Goal: Task Accomplishment & Management: Manage account settings

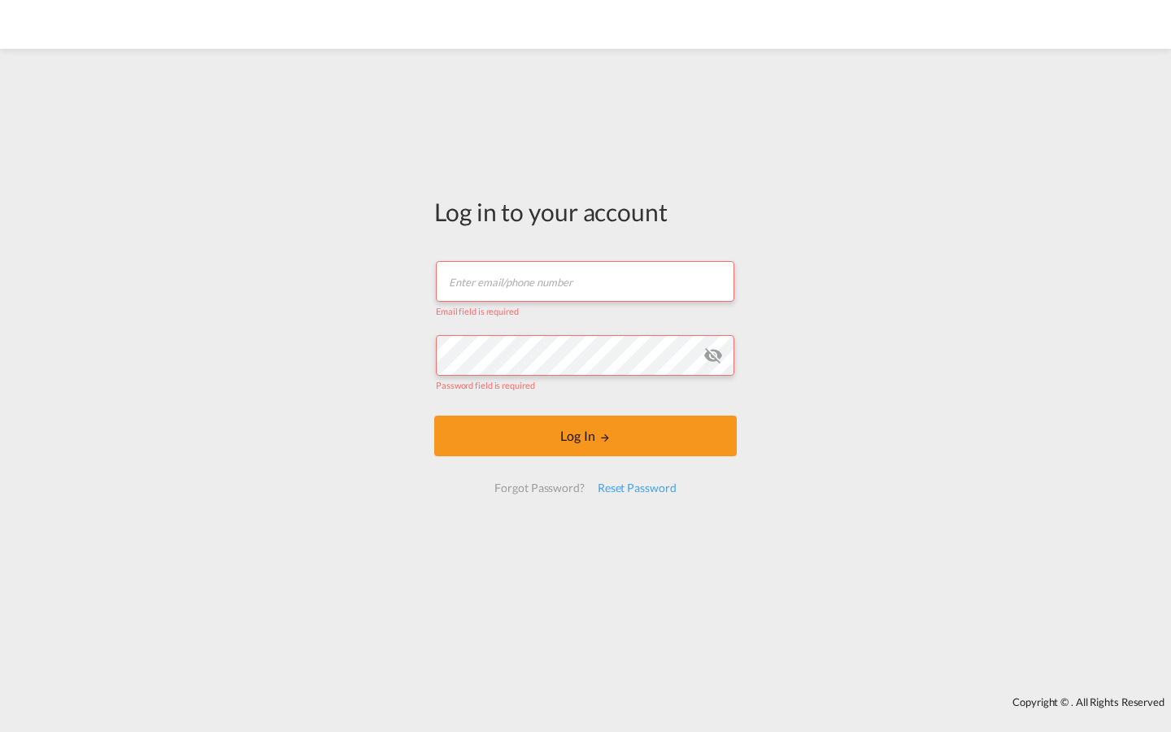
click at [585, 280] on input "text" at bounding box center [585, 281] width 298 height 41
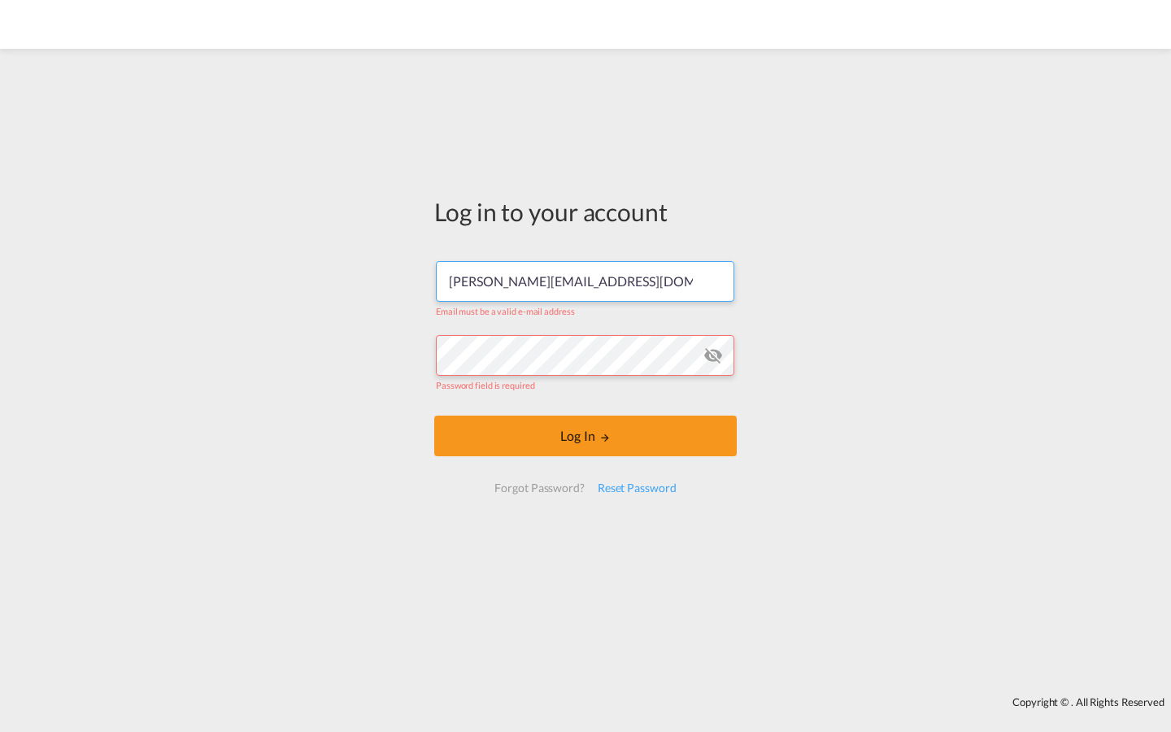
type input "[PERSON_NAME][EMAIL_ADDRESS][DOMAIN_NAME]"
click at [585, 287] on input "text" at bounding box center [585, 281] width 298 height 41
click at [585, 288] on input "text" at bounding box center [585, 281] width 298 height 41
type input "h"
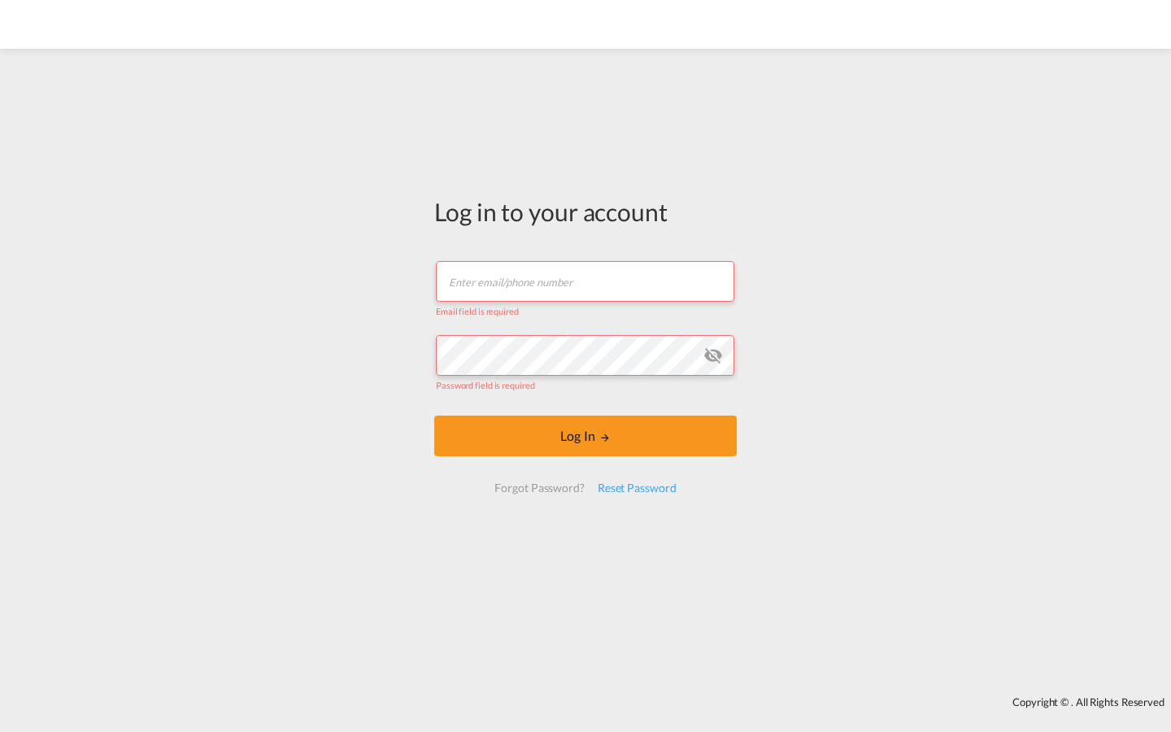
click at [585, 289] on input "text" at bounding box center [585, 281] width 298 height 41
click at [585, 288] on input "text" at bounding box center [585, 281] width 298 height 41
type input "h"
click at [585, 289] on input "text" at bounding box center [585, 281] width 298 height 41
click at [585, 288] on input "text" at bounding box center [585, 281] width 298 height 41
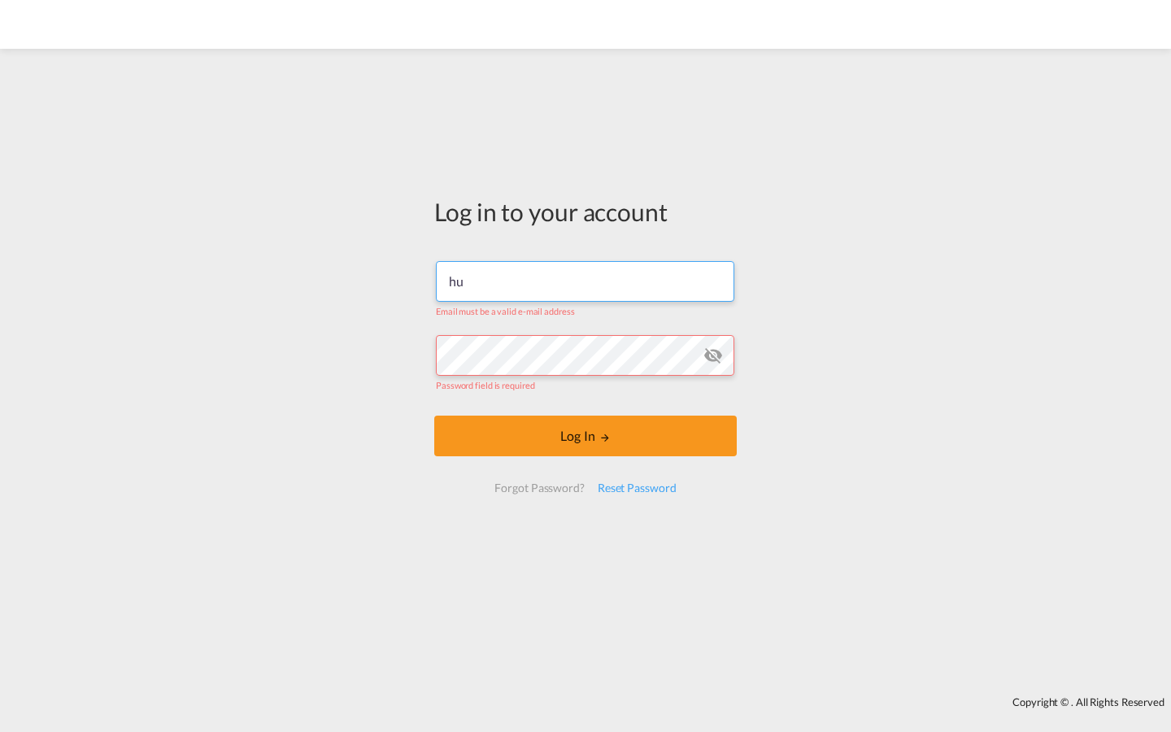
type input "h"
click at [585, 289] on input "text" at bounding box center [585, 281] width 298 height 41
click at [585, 288] on input "text" at bounding box center [585, 281] width 298 height 41
type input "s"
click at [585, 289] on input "text" at bounding box center [585, 281] width 298 height 41
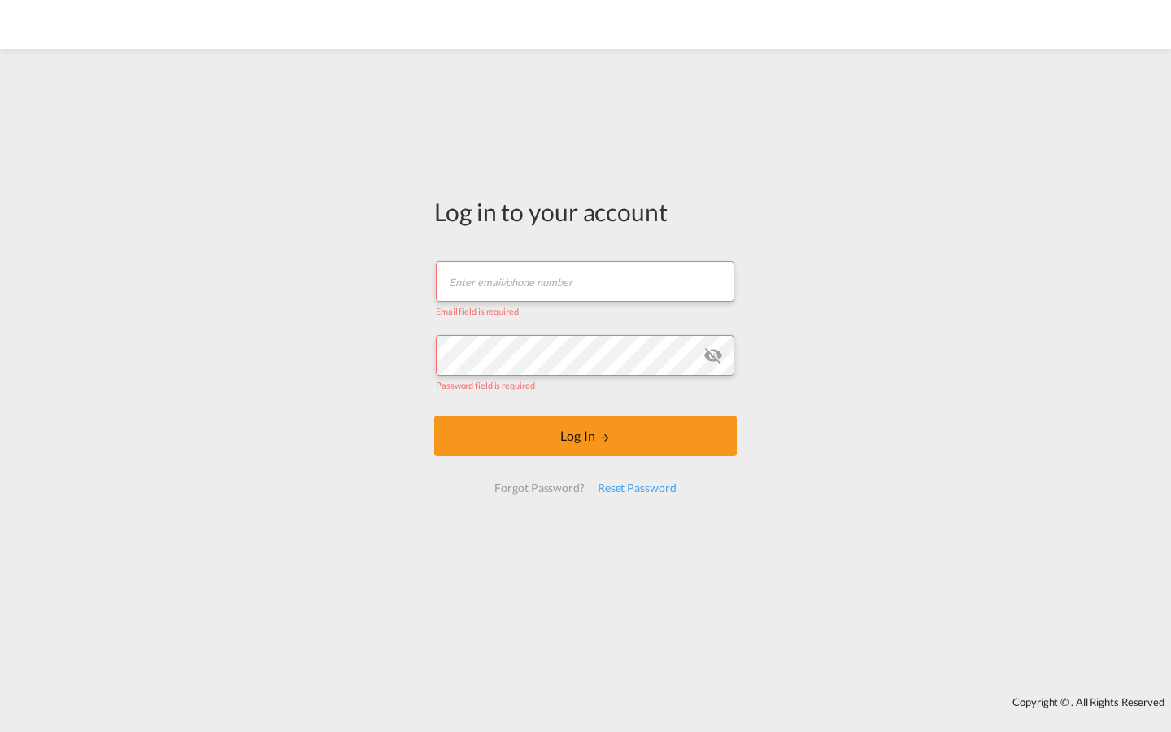
click at [585, 288] on input "text" at bounding box center [585, 281] width 298 height 41
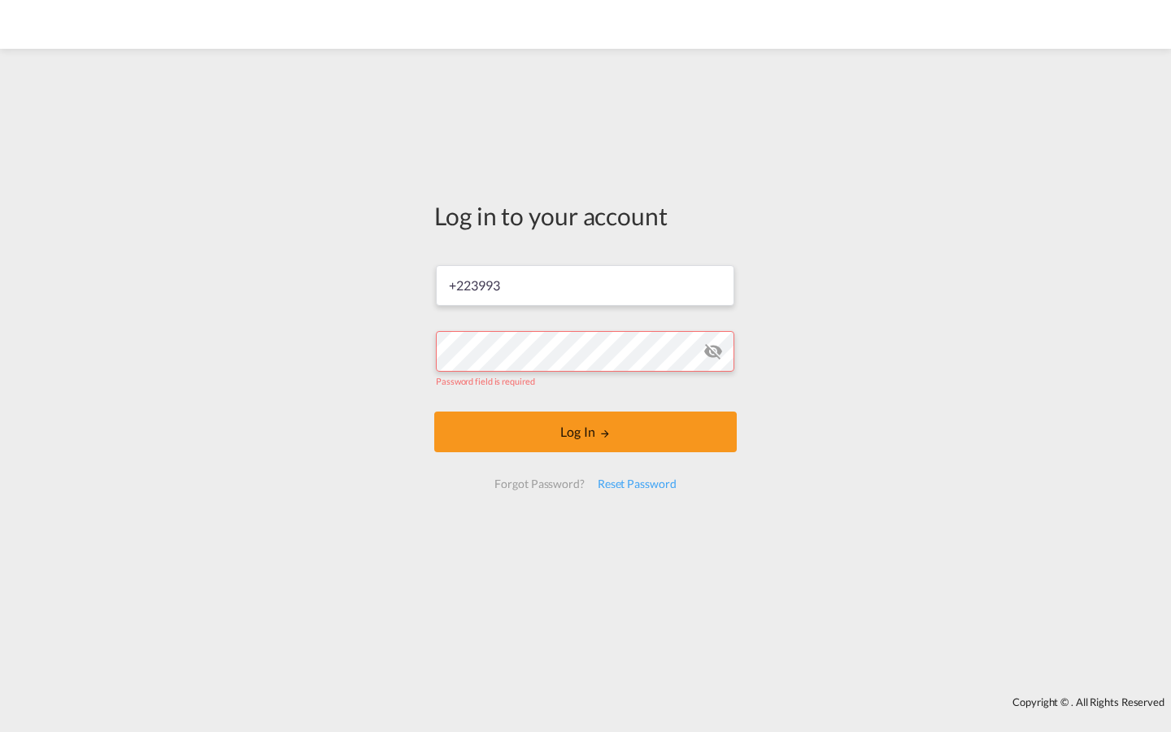
click at [585, 285] on input "+223993" at bounding box center [585, 285] width 298 height 41
type input "+2"
type input "+93"
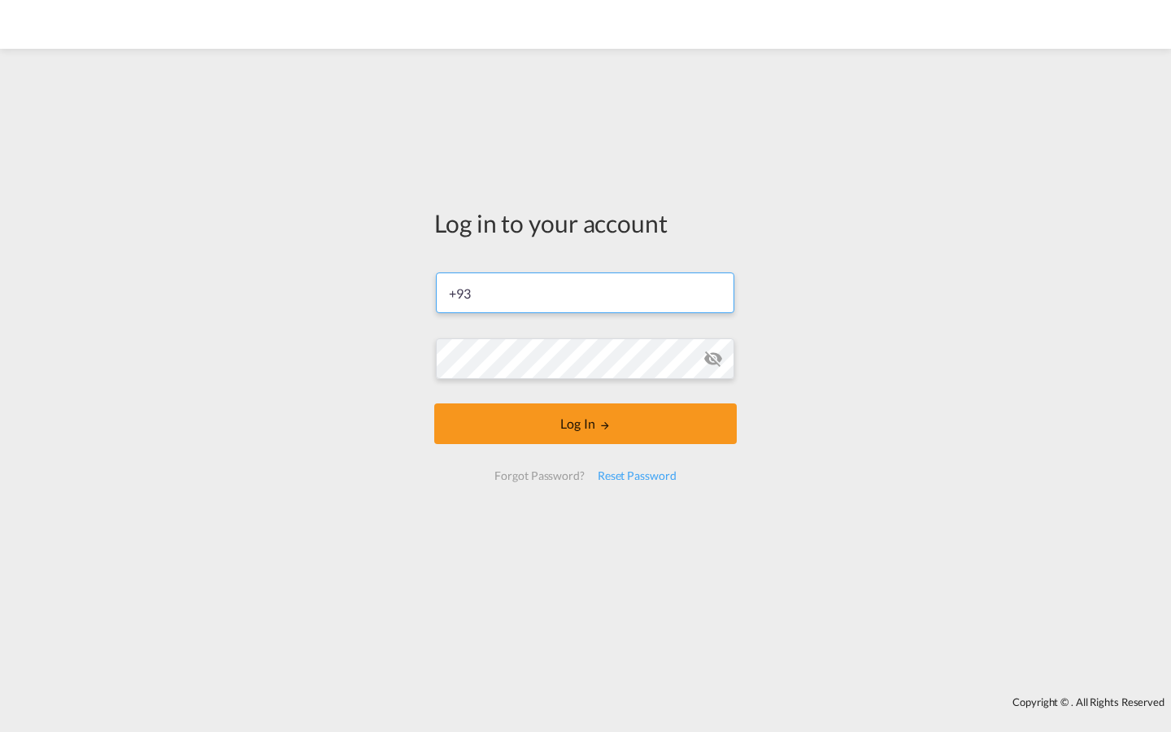
click at [434, 403] on button "Log In" at bounding box center [585, 423] width 302 height 41
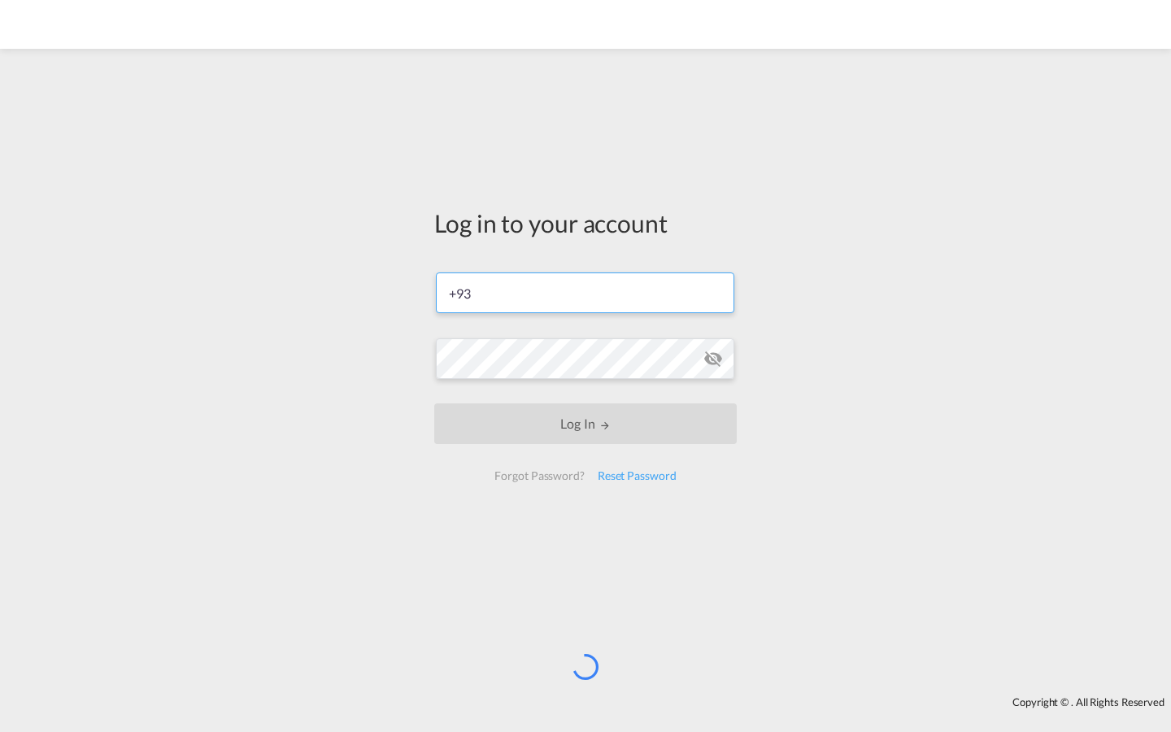
click at [585, 293] on input "+93" at bounding box center [585, 292] width 298 height 41
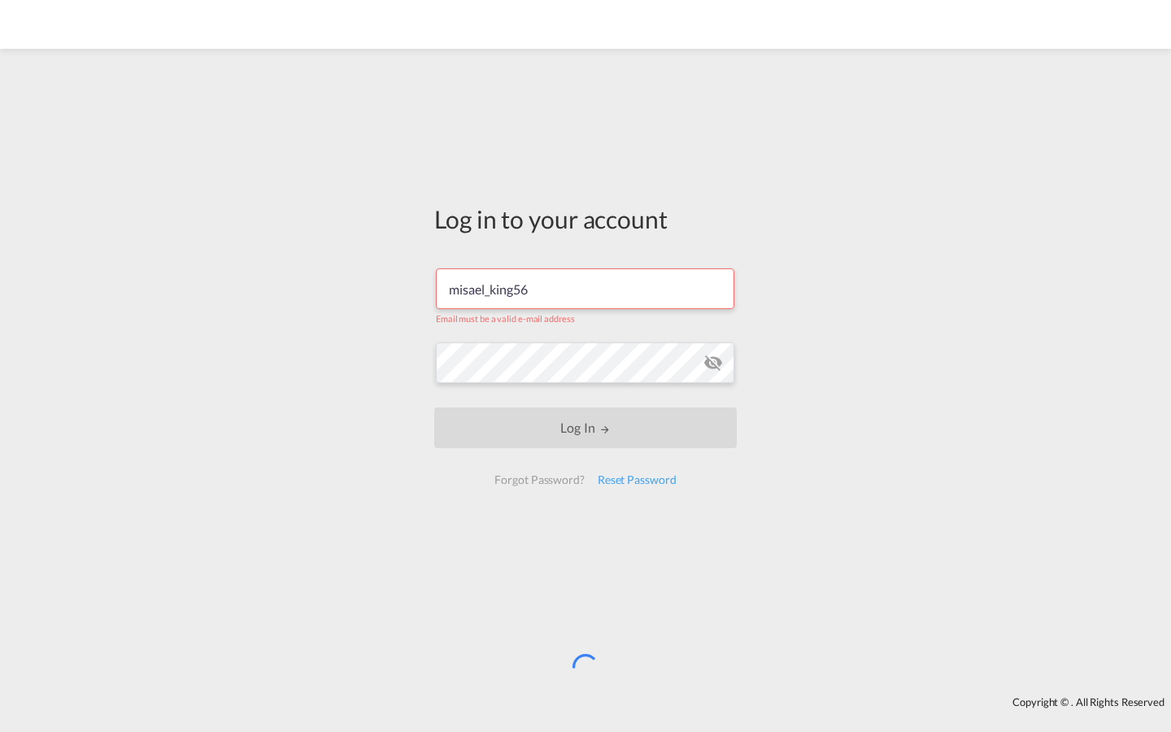
click at [585, 289] on input "misael_king56" at bounding box center [585, 288] width 298 height 41
type input "m"
